Goal: Task Accomplishment & Management: Manage account settings

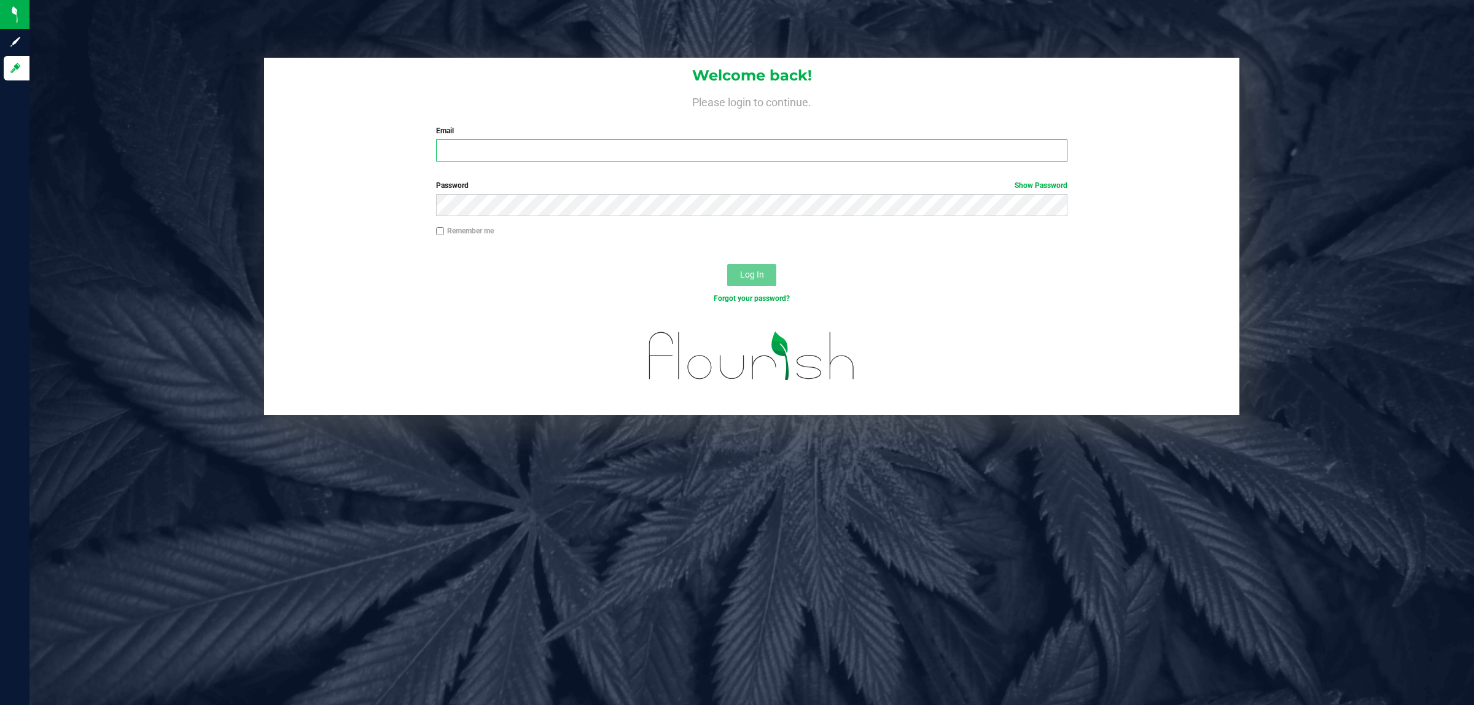
click at [489, 147] on input "Email" at bounding box center [752, 150] width 632 height 22
type input "[EMAIL_ADDRESS][DOMAIN_NAME]"
click at [727, 264] on button "Log In" at bounding box center [751, 275] width 49 height 22
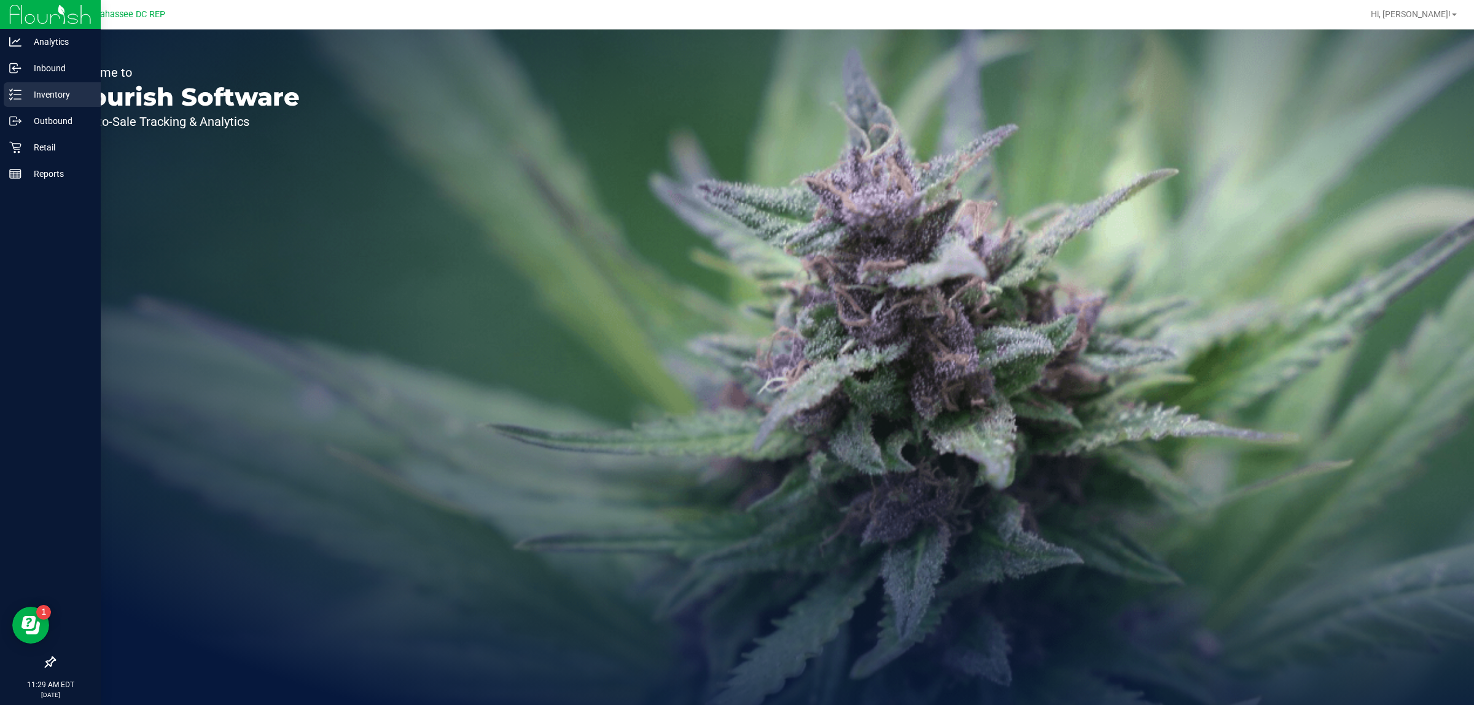
click at [50, 101] on p "Inventory" at bounding box center [58, 94] width 74 height 15
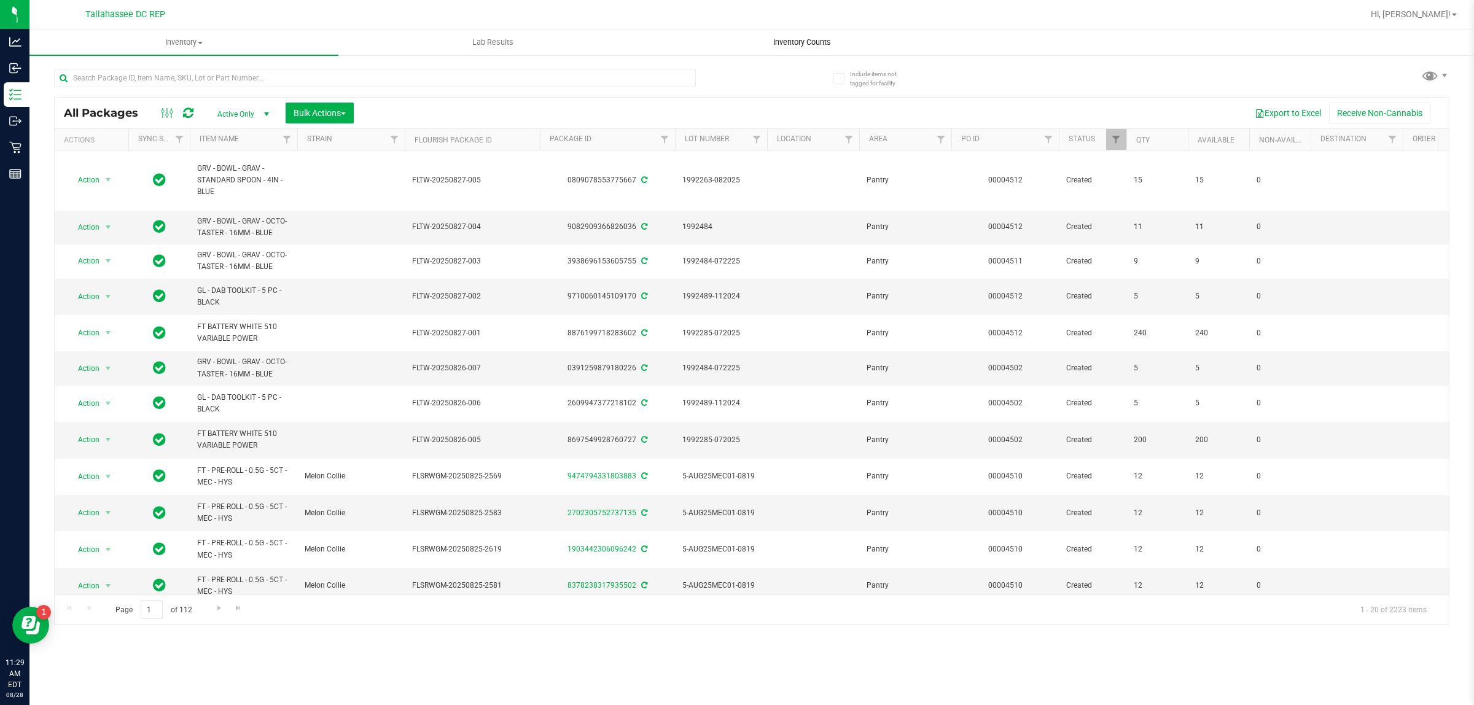
click at [779, 53] on uib-tab-heading "Inventory Counts" at bounding box center [802, 42] width 308 height 25
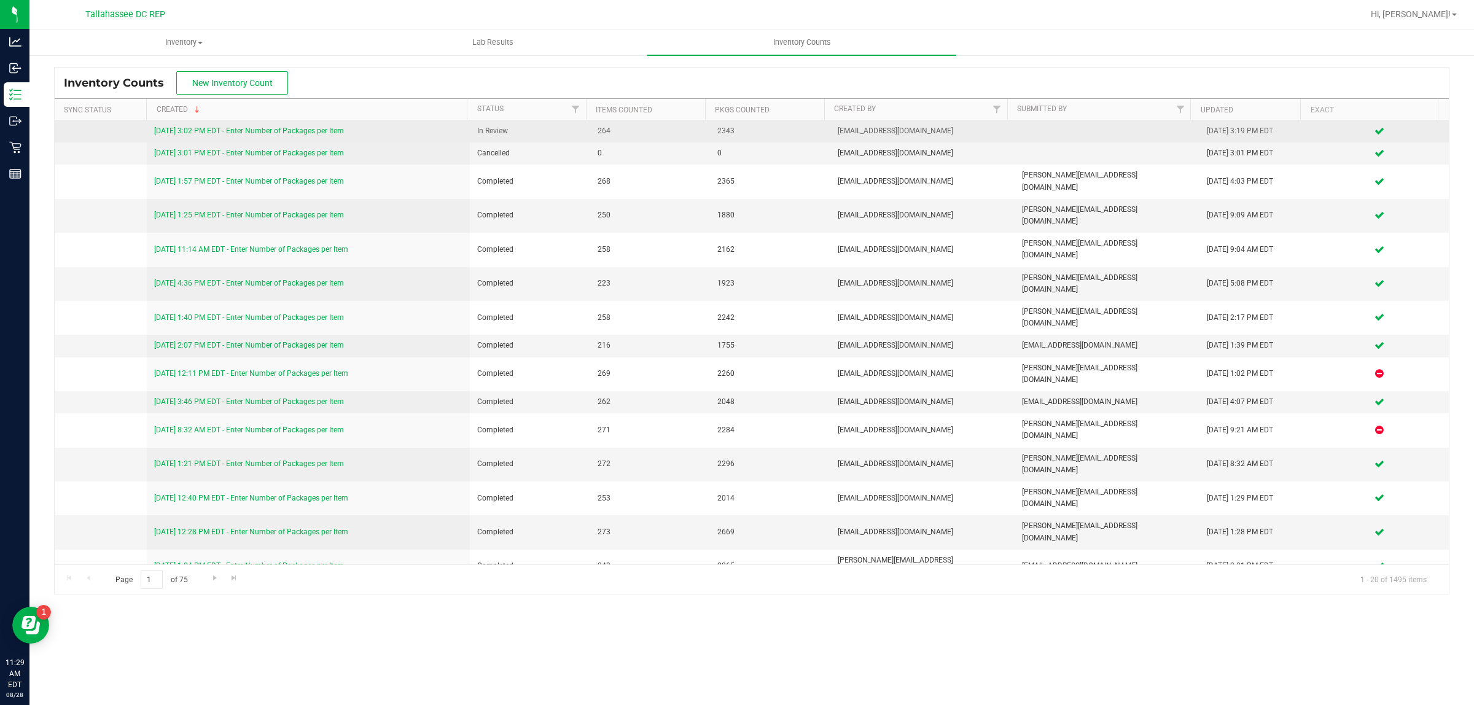
click at [210, 135] on link "[DATE] 3:02 PM EDT - Enter Number of Packages per Item" at bounding box center [249, 130] width 190 height 9
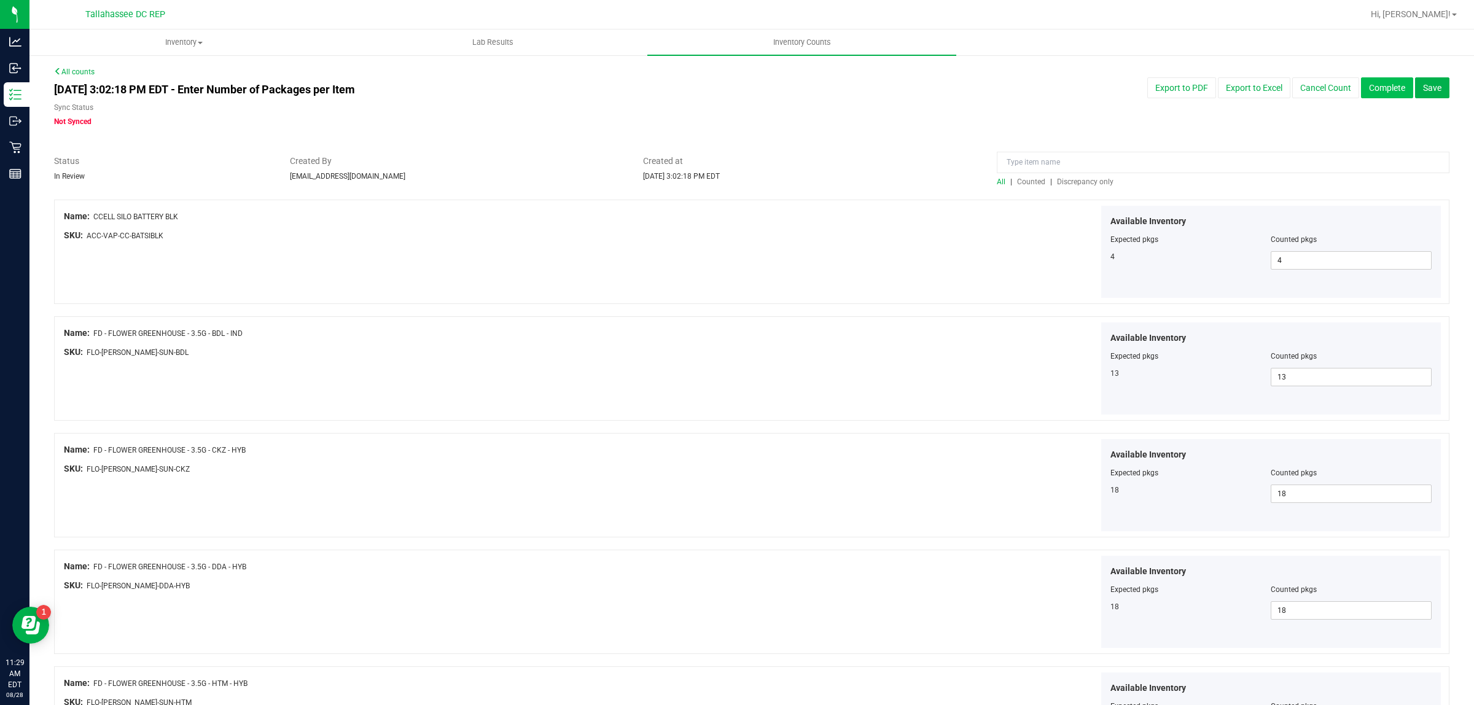
click at [1371, 89] on button "Complete" at bounding box center [1387, 87] width 52 height 21
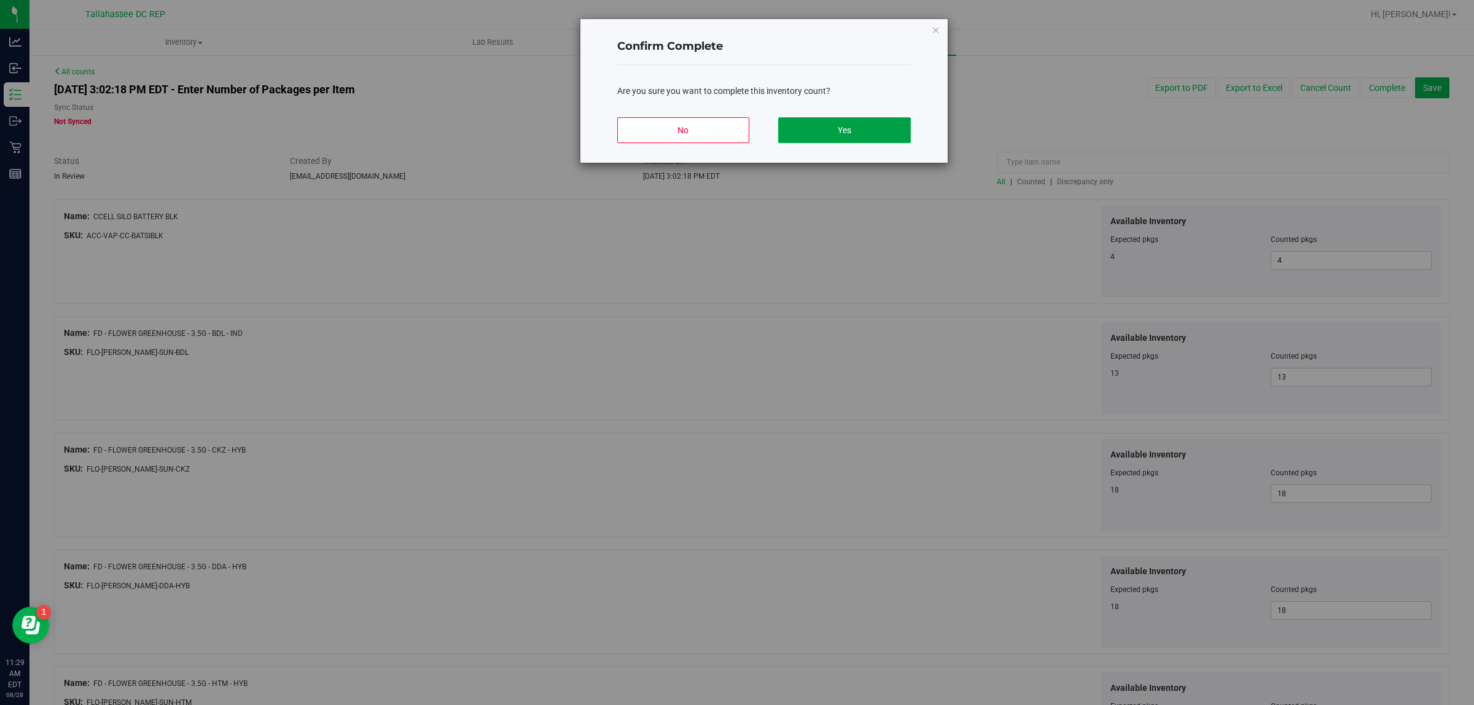
click at [869, 131] on button "Yes" at bounding box center [844, 130] width 132 height 26
